Goal: Find specific fact: Find specific fact

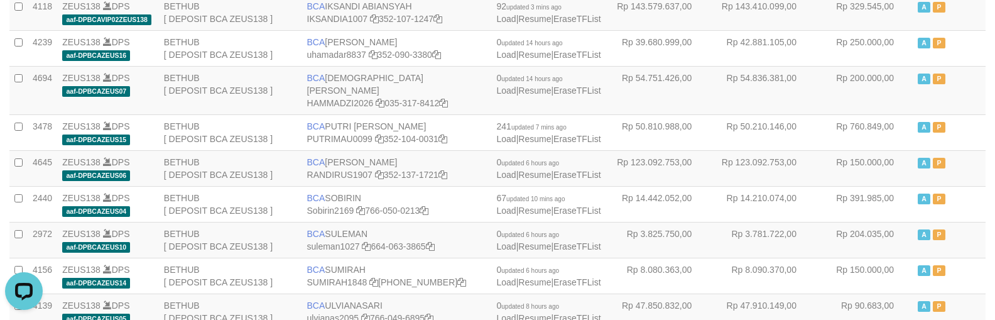
scroll to position [1099, 0]
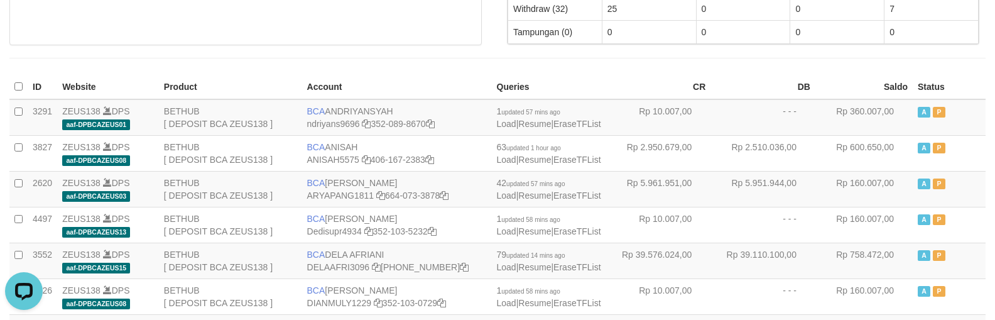
scroll to position [1330, 0]
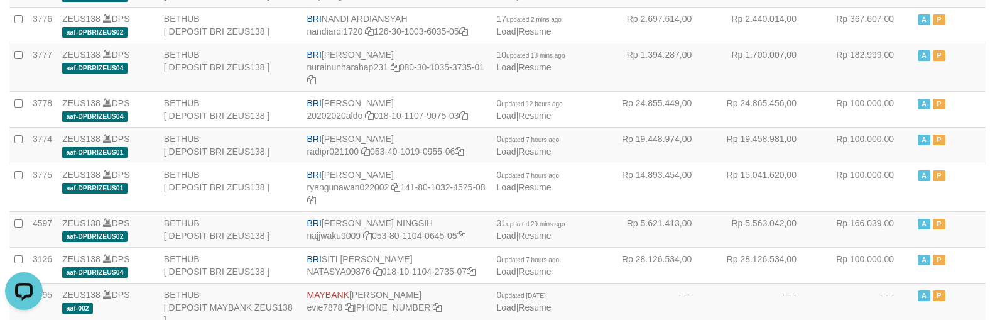
copy td "BNI LUCKY ALAMSYAH"
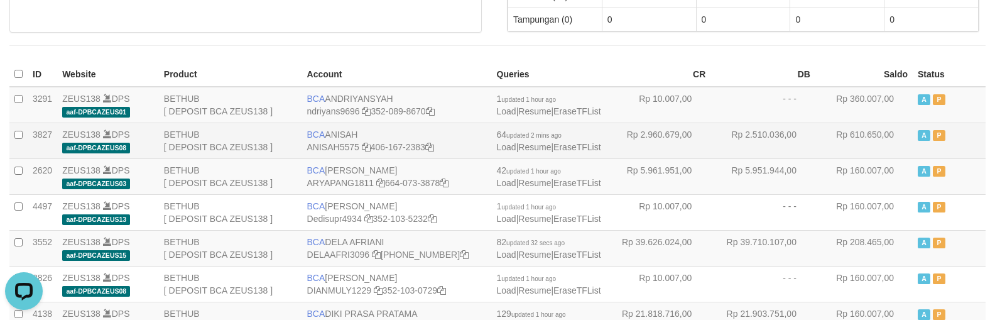
click at [330, 136] on td "BCA ANISAH ANISAH5575 406-167-2383" at bounding box center [397, 141] width 190 height 36
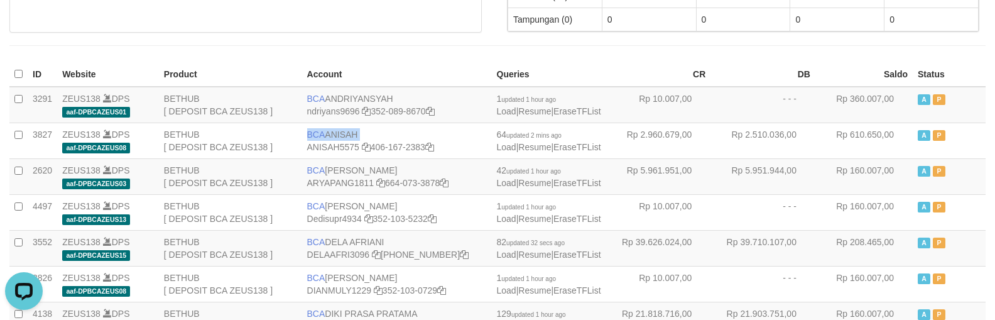
copy td "BCA ANISAH"
